Goal: Contribute content

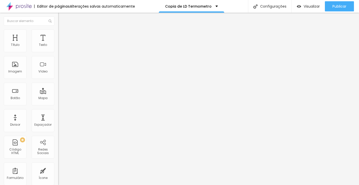
click at [58, 44] on img at bounding box center [59, 41] width 3 height 3
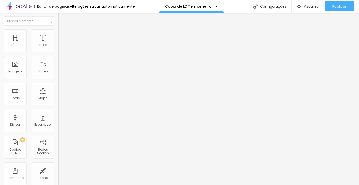
scroll to position [89, 0]
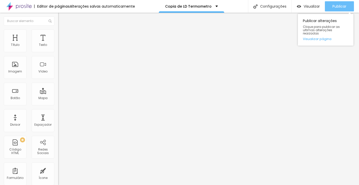
click at [330, 7] on button "Publicar" at bounding box center [339, 6] width 29 height 10
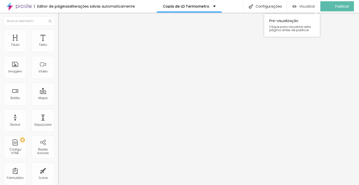
click at [308, 7] on span "Visualizar" at bounding box center [307, 6] width 16 height 4
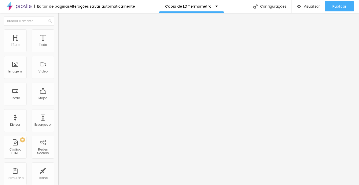
click at [58, 44] on img at bounding box center [59, 41] width 3 height 3
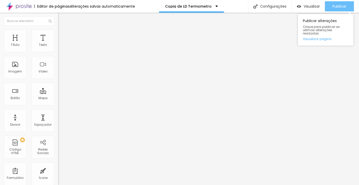
click at [335, 8] on span "Publicar" at bounding box center [340, 6] width 14 height 4
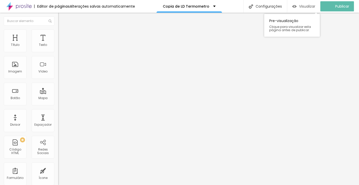
click at [305, 7] on span "Visualizar" at bounding box center [307, 6] width 16 height 4
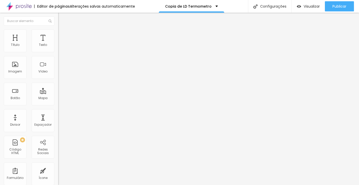
click at [63, 35] on span "Avançado" at bounding box center [71, 33] width 17 height 4
click at [63, 30] on span "Conteúdo" at bounding box center [71, 28] width 16 height 4
click at [58, 44] on div "1544 caracteres" at bounding box center [87, 40] width 58 height 7
click at [58, 44] on img at bounding box center [59, 41] width 3 height 3
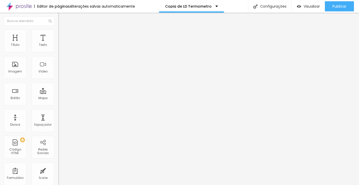
drag, startPoint x: 93, startPoint y: 124, endPoint x: 194, endPoint y: 180, distance: 115.1
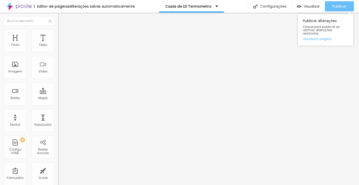
click at [333, 6] on span "Publicar" at bounding box center [340, 6] width 14 height 4
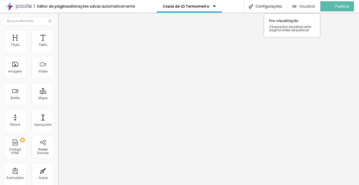
click at [307, 8] on span "Visualizar" at bounding box center [307, 6] width 16 height 4
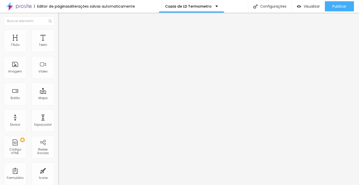
click at [58, 44] on div "1545 caracteres" at bounding box center [87, 40] width 58 height 7
click at [58, 44] on img at bounding box center [59, 41] width 3 height 3
drag, startPoint x: 94, startPoint y: 93, endPoint x: 176, endPoint y: 172, distance: 114.2
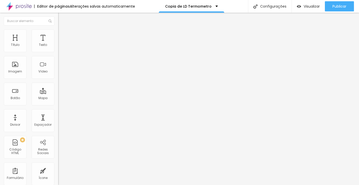
scroll to position [96, 0]
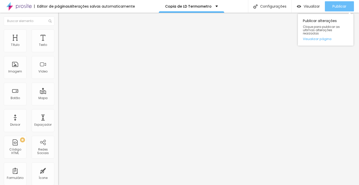
click at [328, 2] on button "Publicar" at bounding box center [339, 6] width 29 height 10
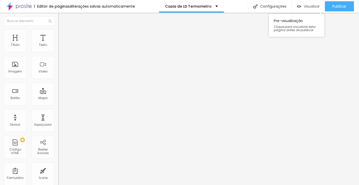
click at [305, 5] on span "Visualizar" at bounding box center [312, 6] width 16 height 4
click at [62, 18] on img "button" at bounding box center [64, 18] width 4 height 4
